Goal: Information Seeking & Learning: Find specific fact

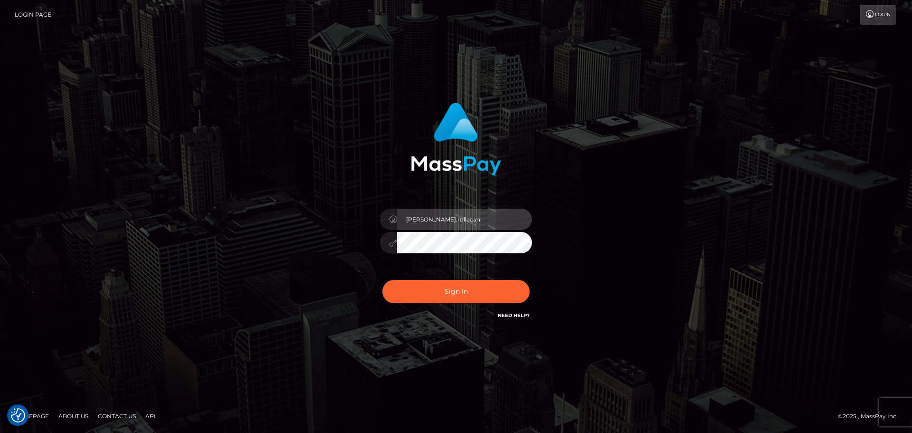
click at [471, 223] on input "Dmitri.rollacan" at bounding box center [464, 218] width 135 height 21
click at [481, 224] on input "Dmitri.wow" at bounding box center [464, 218] width 135 height 21
type input "Dmitri.wowcan"
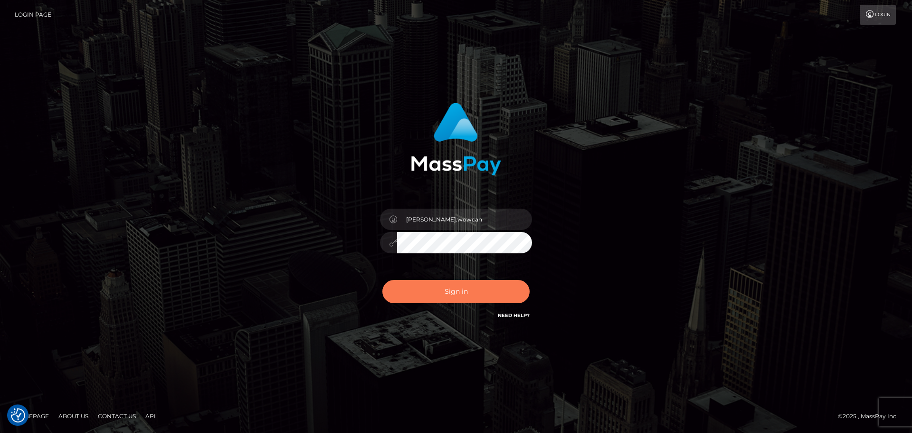
click at [460, 292] on button "Sign in" at bounding box center [455, 291] width 147 height 23
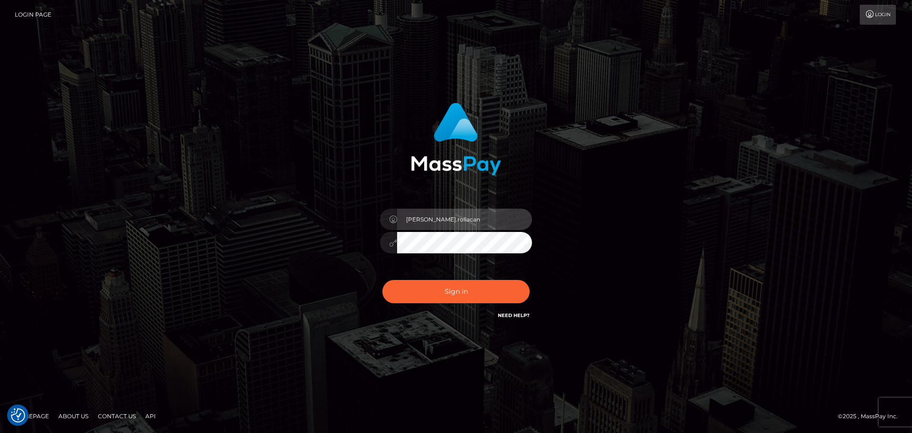
click at [451, 224] on input "Dmitri.rollacan" at bounding box center [464, 218] width 135 height 21
type input "Dmitri.wowcan"
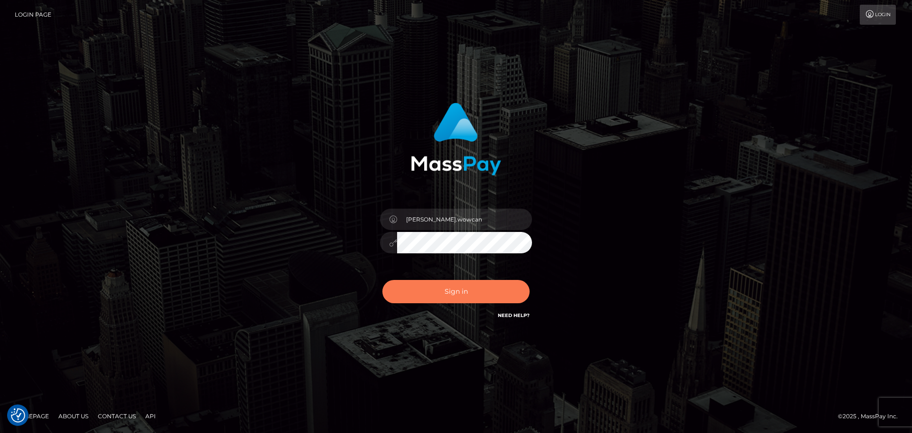
click at [459, 292] on button "Sign in" at bounding box center [455, 291] width 147 height 23
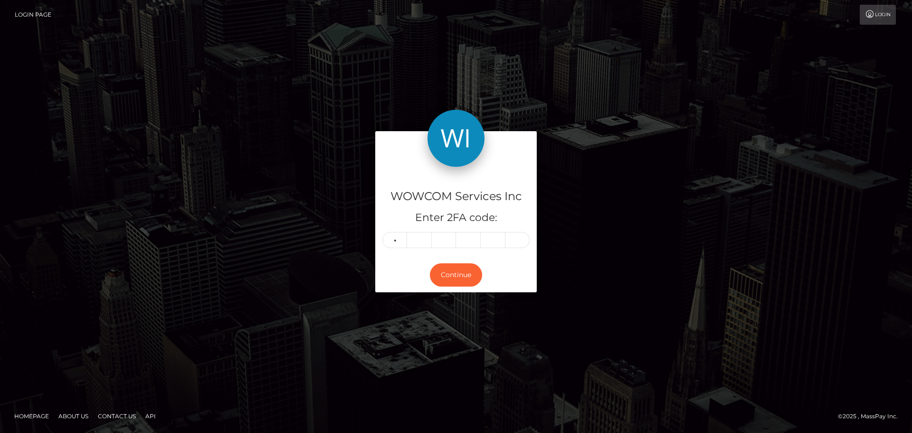
type input "6"
type input "4"
type input "5"
type input "2"
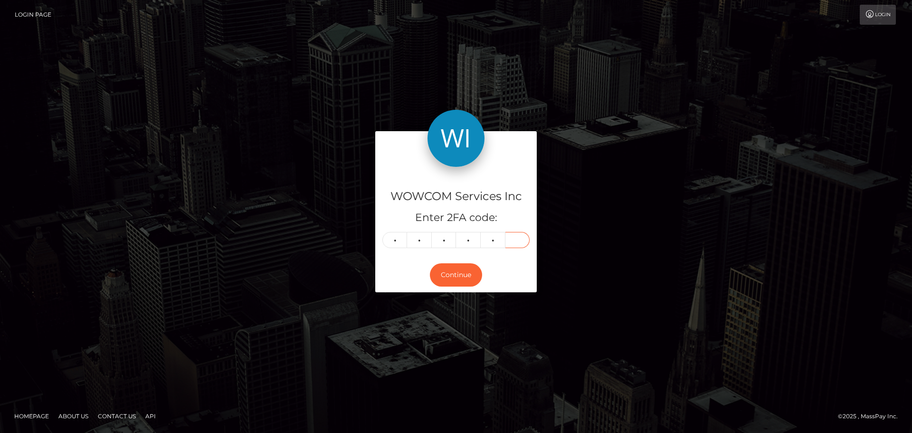
type input "7"
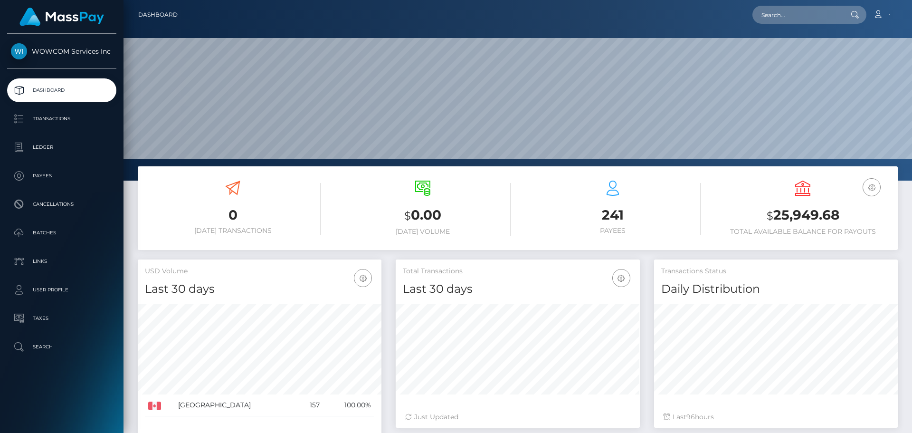
scroll to position [169, 244]
click at [70, 119] on p "Transactions" at bounding box center [62, 119] width 102 height 14
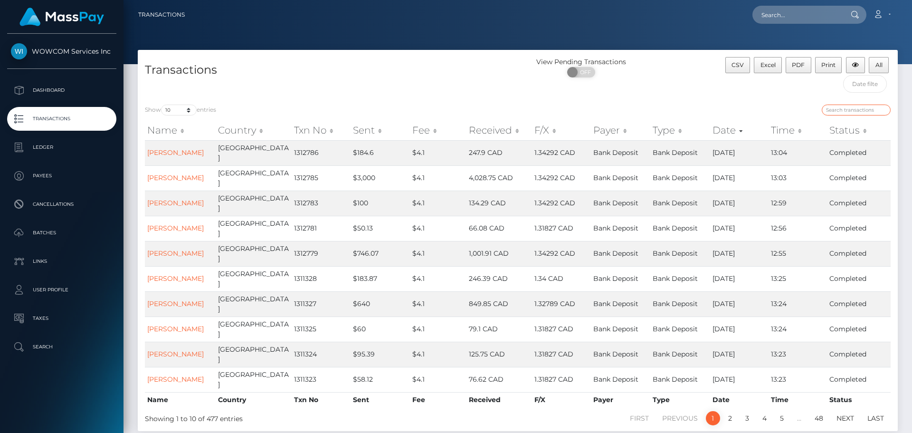
click at [843, 111] on input "search" at bounding box center [856, 109] width 69 height 11
click at [857, 110] on input "search" at bounding box center [856, 109] width 69 height 11
paste input "0266f44cc279"
type input "0266f44cc279"
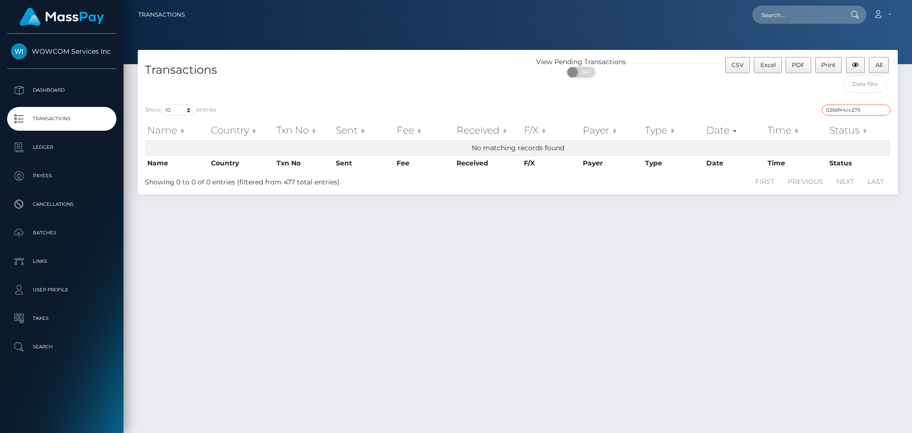
click at [881, 110] on input "0266f44cc279" at bounding box center [856, 109] width 69 height 11
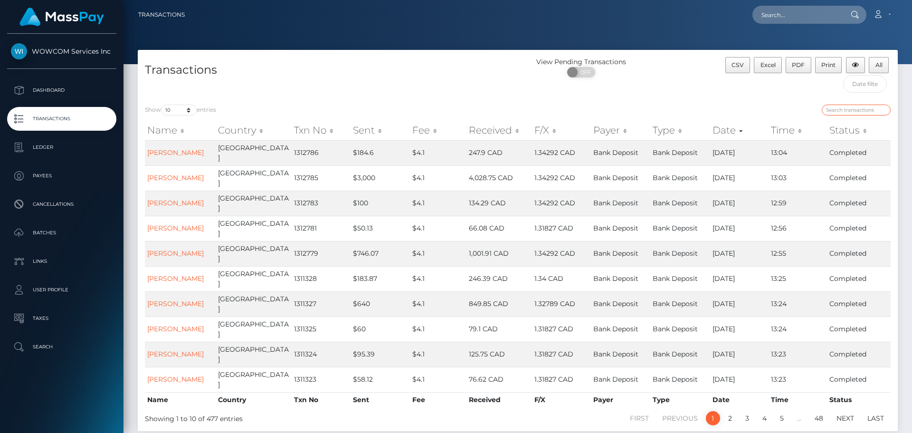
click at [844, 108] on input "search" at bounding box center [856, 109] width 69 height 11
paste input "Lindsay Martins"
type input "Lindsay Martins"
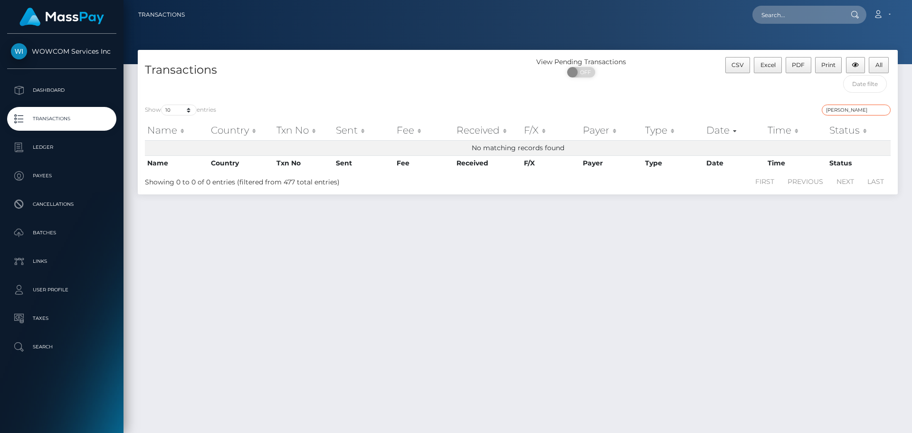
click at [882, 109] on input "Lindsay Martins" at bounding box center [856, 109] width 69 height 11
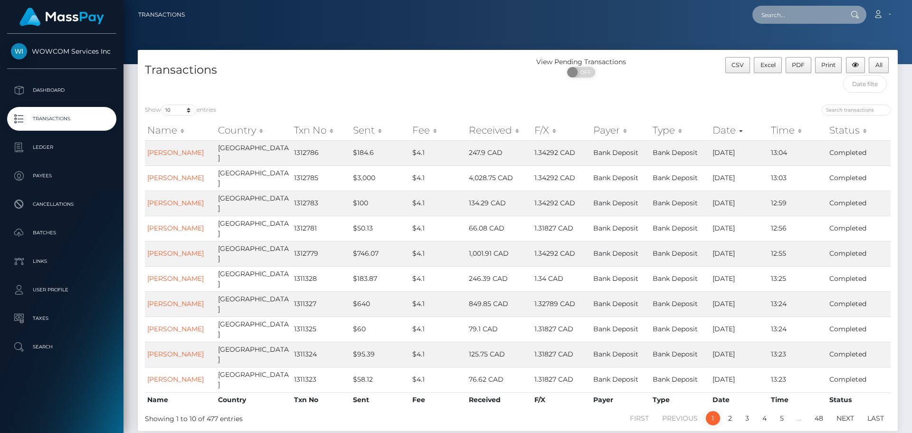
click at [780, 9] on input "text" at bounding box center [796, 15] width 89 height 18
click at [811, 12] on input "text" at bounding box center [796, 15] width 89 height 18
paste input "Lindsay Martins"
click at [777, 18] on input "Lindsay Martins" at bounding box center [796, 15] width 89 height 18
click at [773, 16] on input "Lindsay Martins" at bounding box center [796, 15] width 89 height 18
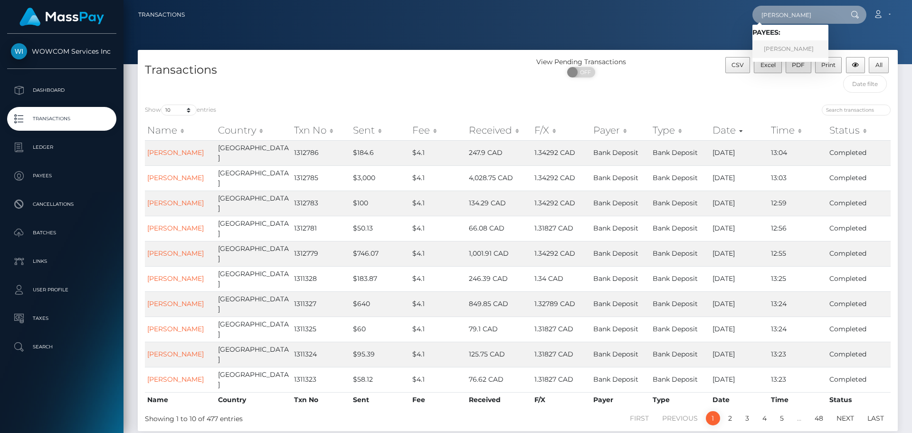
type input "Lindsay Martins"
click at [785, 51] on link "Lindsay Martins" at bounding box center [790, 49] width 76 height 18
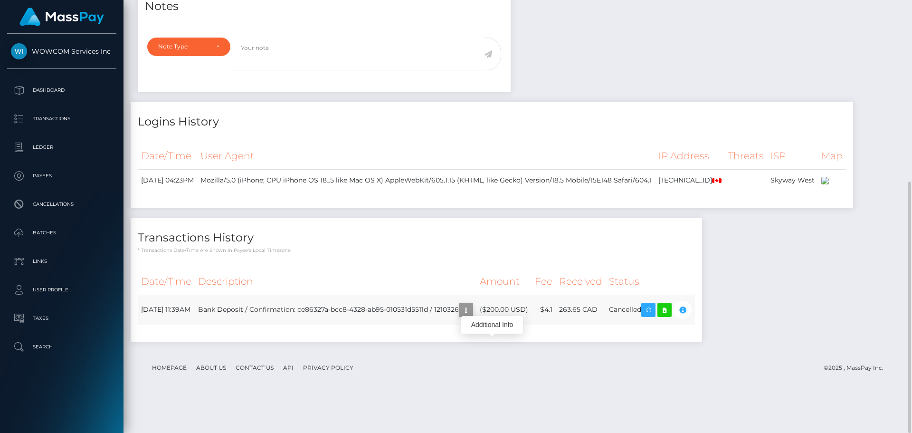
scroll to position [114, 244]
click at [472, 316] on icon "button" at bounding box center [465, 310] width 11 height 12
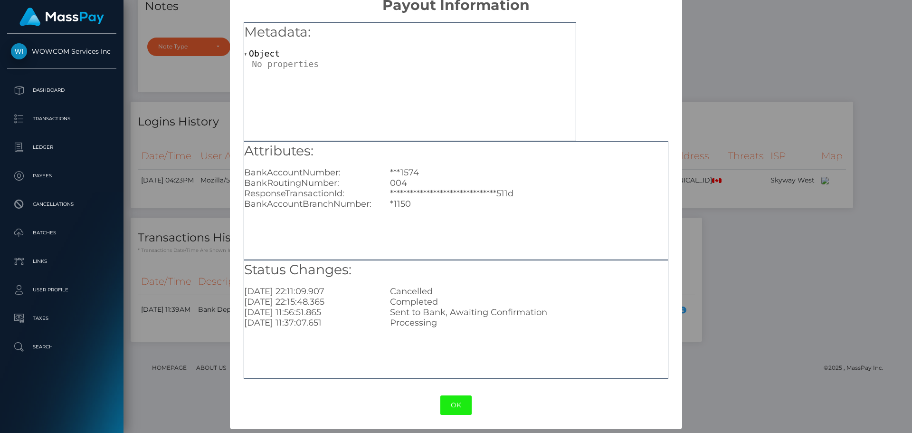
scroll to position [0, 0]
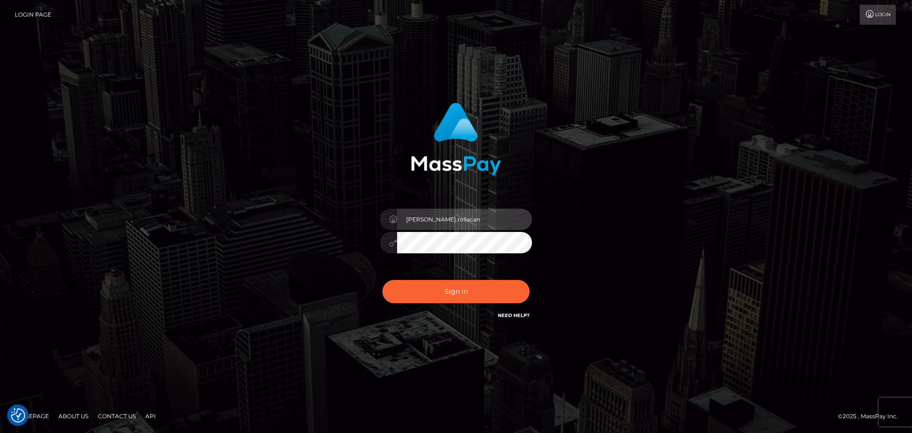
click at [456, 224] on input "Dmitri.rollacan" at bounding box center [464, 218] width 135 height 21
type input "Dmitri.wowcan"
click at [459, 316] on div "Sign in Need Help?" at bounding box center [456, 295] width 166 height 42
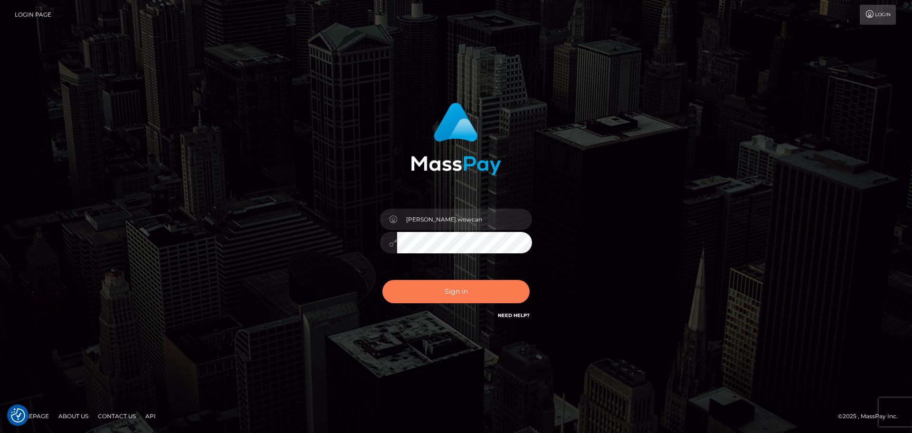
click at [458, 293] on button "Sign in" at bounding box center [455, 291] width 147 height 23
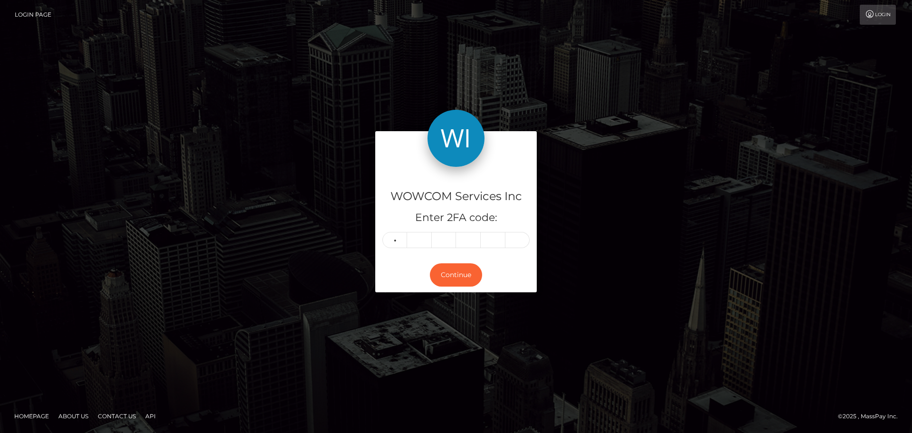
type input "2"
type input "4"
type input "9"
type input "0"
type input "6"
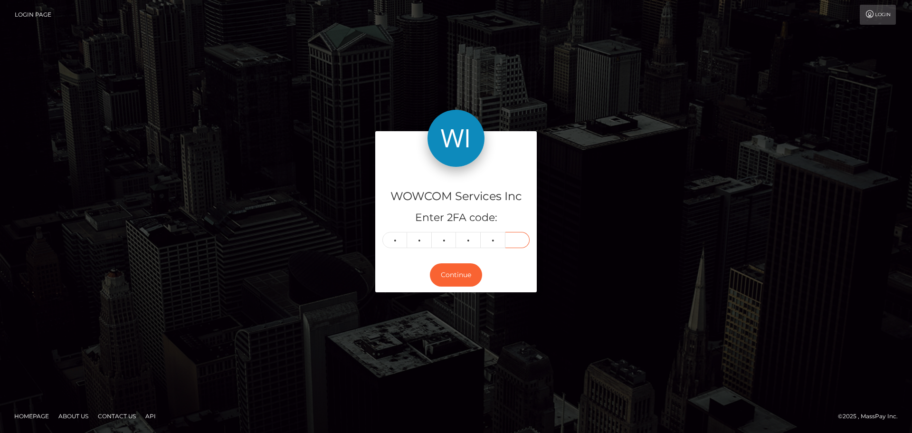
type input "9"
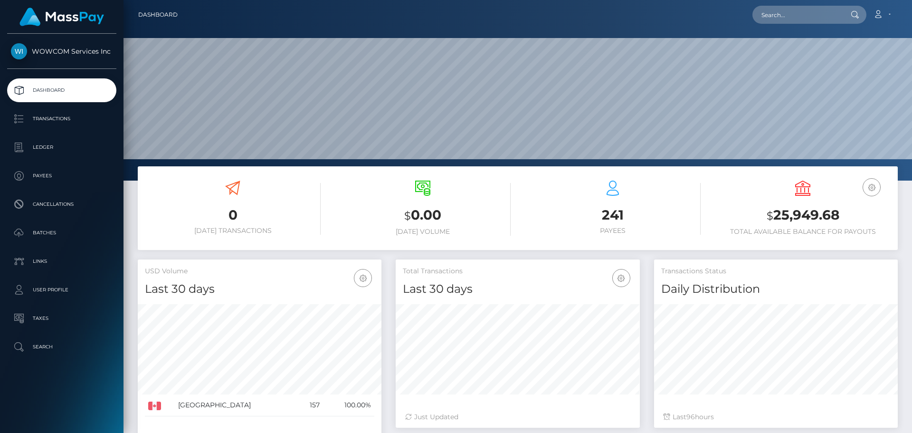
scroll to position [169, 244]
click at [67, 115] on p "Transactions" at bounding box center [62, 119] width 102 height 14
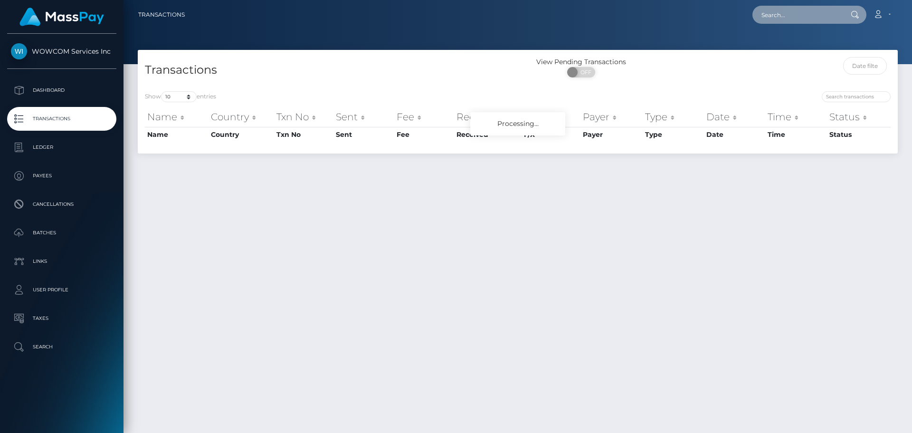
click at [778, 12] on input "text" at bounding box center [796, 15] width 89 height 18
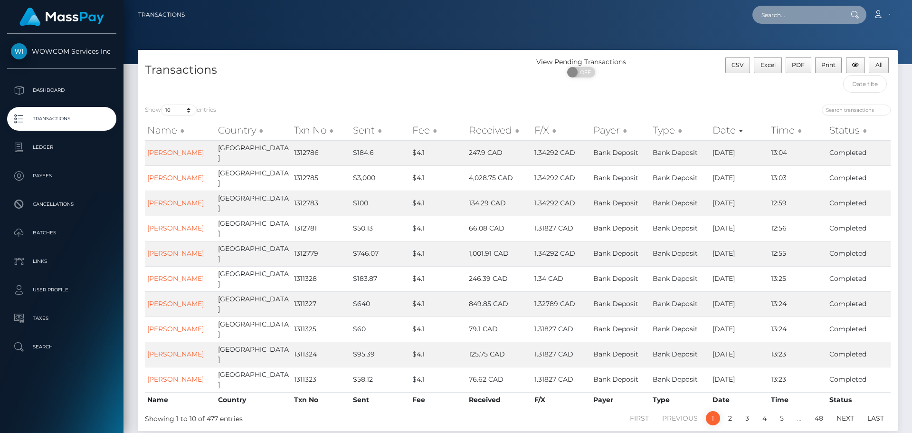
paste input "Lindsay Martins"
type input "Lindsay Martins"
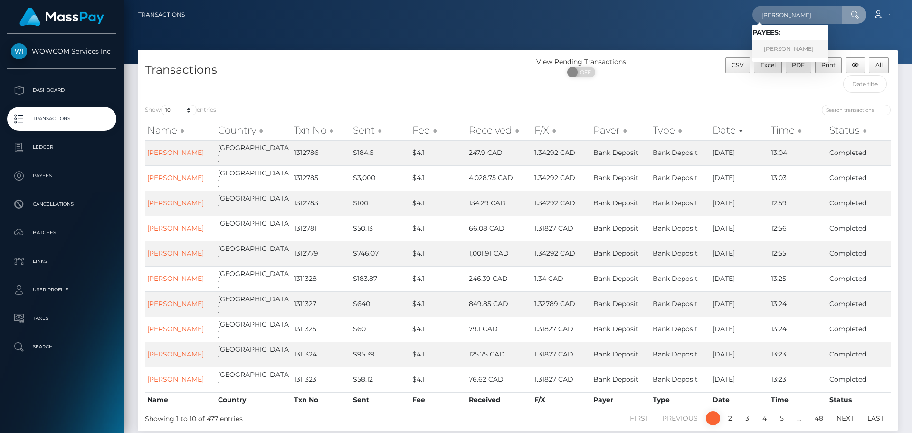
click at [786, 45] on link "Lindsay Martins" at bounding box center [790, 49] width 76 height 18
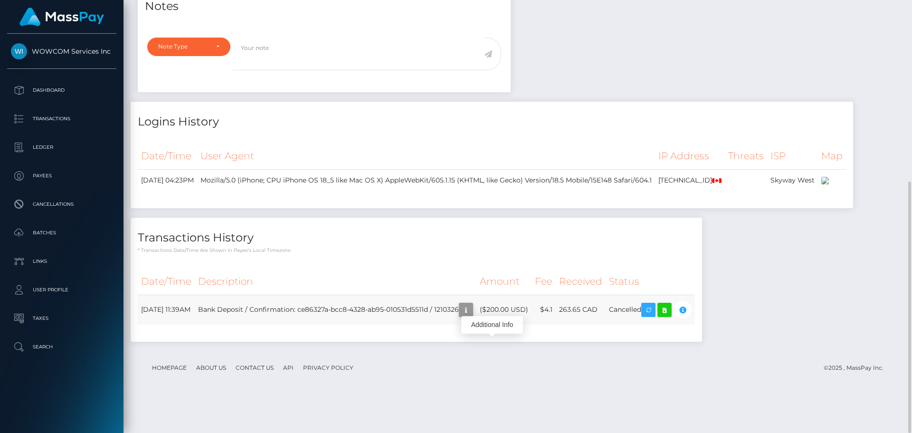
scroll to position [114, 244]
click at [472, 316] on icon "button" at bounding box center [465, 310] width 11 height 12
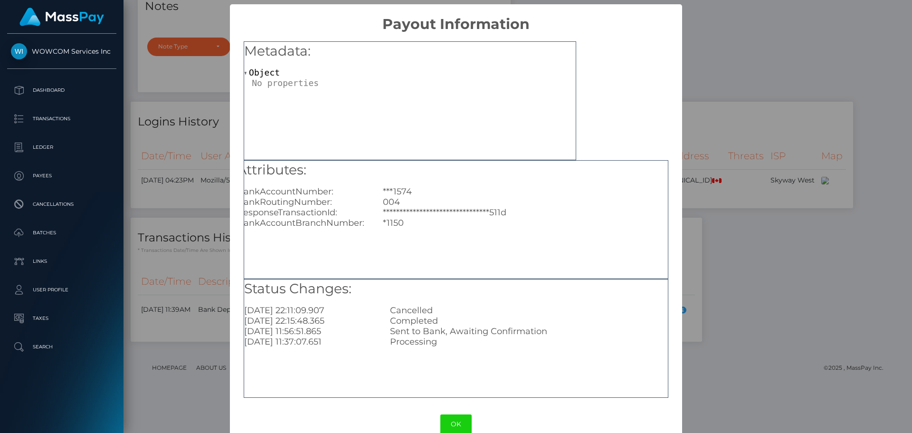
scroll to position [0, 0]
drag, startPoint x: 290, startPoint y: 322, endPoint x: 241, endPoint y: 322, distance: 48.4
click at [241, 322] on div "**********" at bounding box center [456, 216] width 452 height 367
drag, startPoint x: 294, startPoint y: 310, endPoint x: 241, endPoint y: 310, distance: 53.7
click at [241, 310] on div "**********" at bounding box center [456, 216] width 452 height 367
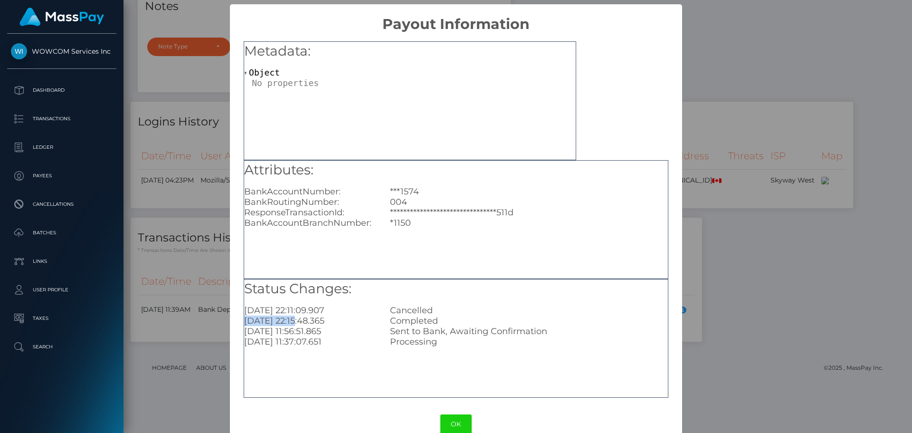
drag, startPoint x: 298, startPoint y: 322, endPoint x: 245, endPoint y: 324, distance: 53.2
click at [245, 324] on div "[DATE] 22:15:48.365" at bounding box center [310, 320] width 146 height 10
drag, startPoint x: 302, startPoint y: 309, endPoint x: 245, endPoint y: 312, distance: 57.1
click at [245, 312] on div "[DATE] 22:11:09.907" at bounding box center [310, 310] width 146 height 10
click at [736, 295] on div "**********" at bounding box center [456, 216] width 912 height 433
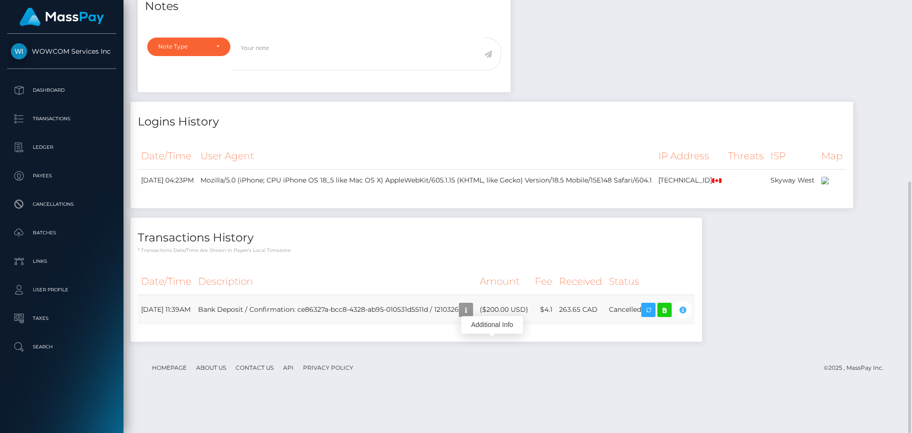
scroll to position [114, 244]
click at [688, 316] on icon "button" at bounding box center [682, 310] width 11 height 12
click at [515, 384] on footer "Homepage About Us Contact Us API Privacy Policy © 2025 , MassPay Inc." at bounding box center [518, 367] width 760 height 33
drag, startPoint x: 483, startPoint y: 340, endPoint x: 322, endPoint y: 341, distance: 161.0
click at [322, 324] on td "Bank Deposit / Confirmation: ce86327a-bcc8-4328-ab95-010531d5511d / 1210326" at bounding box center [336, 309] width 282 height 30
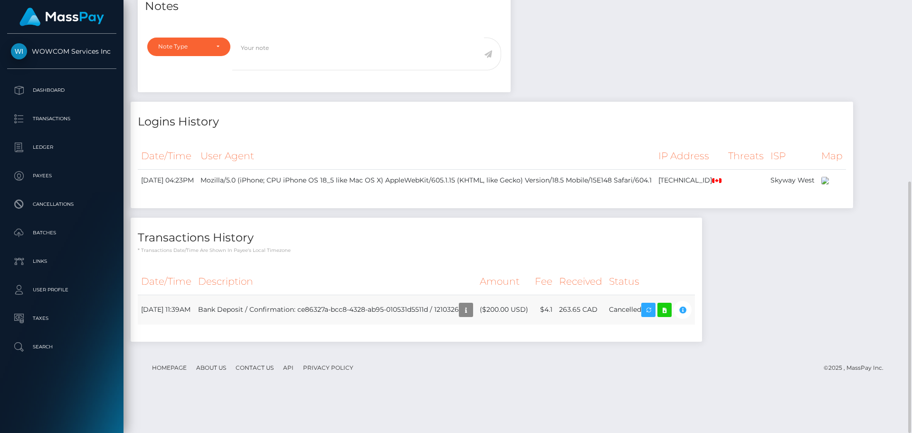
copy td "ce86327a-bcc8-4328-ab95-010531d5511d / 1210326"
